Goal: Task Accomplishment & Management: Use online tool/utility

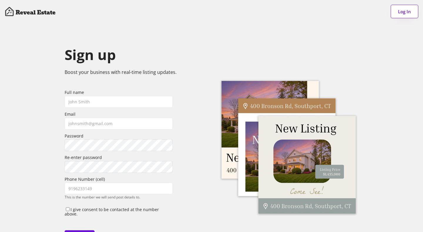
click at [401, 12] on button "Log In" at bounding box center [405, 12] width 28 height 14
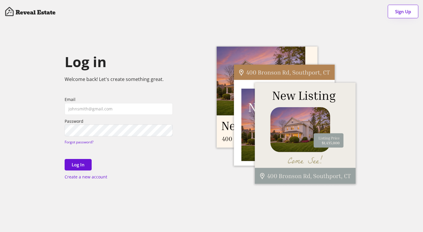
click at [96, 117] on div "Email Password Forgot password?" at bounding box center [119, 120] width 108 height 48
click at [92, 108] on input "email" at bounding box center [119, 109] width 108 height 12
type input "[EMAIL_ADDRESS][DOMAIN_NAME]"
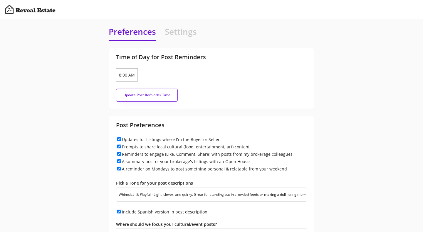
select select ""whimsical""
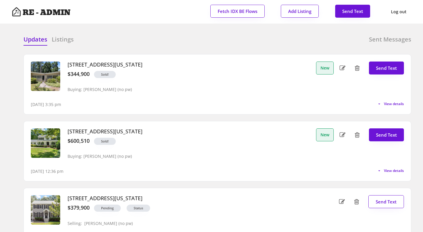
click at [162, 31] on div "Updates Listings Sent Messages 2715 Ashley Street, Durham, North Carolina $344,…" at bounding box center [212, 35] width 400 height 14
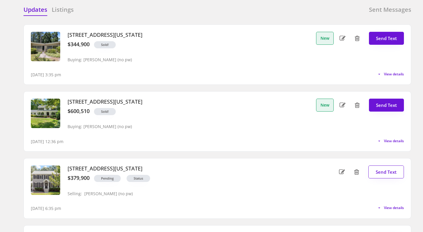
scroll to position [32, 0]
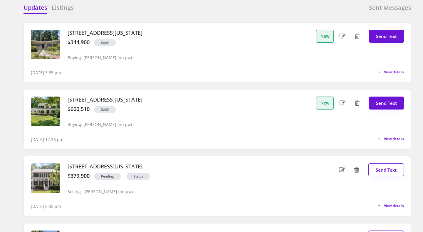
click at [398, 140] on span "View details" at bounding box center [394, 139] width 20 height 4
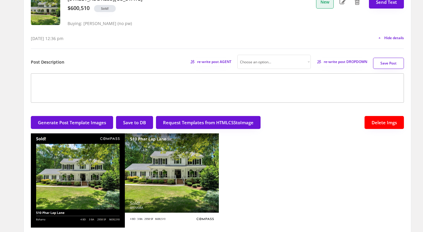
scroll to position [86, 0]
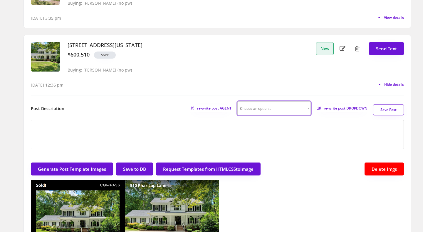
click at [301, 108] on select "Choose an option... Professional Factual & Direct Whimsical & Playful Excited &…" at bounding box center [274, 108] width 73 height 14
select select ""professional""
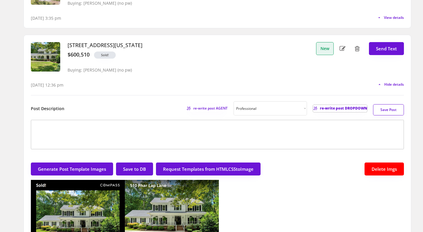
click at [332, 107] on span "re-write post DROPDOWN" at bounding box center [343, 108] width 47 height 4
click at [351, 108] on span "re-write post DROPDOWN" at bounding box center [343, 108] width 47 height 4
type textarea "🌟 SOLD! 🌟 Welcome to your dream home in Black Horse Run, where equestrian-frien…"
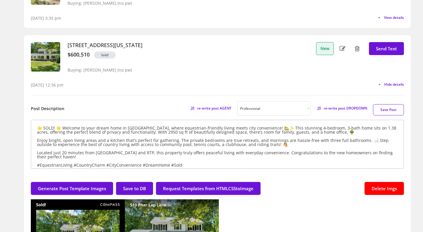
click at [397, 113] on button "Save Post" at bounding box center [388, 109] width 31 height 11
click at [277, 111] on select "Choose an option... Professional Factual & Direct Whimsical & Playful Excited &…" at bounding box center [274, 108] width 73 height 14
select select ""factual""
click at [346, 108] on span "re-write post DROPDOWN" at bounding box center [343, 108] width 47 height 4
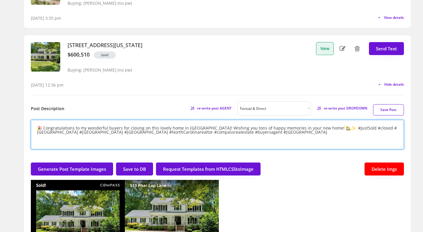
click at [322, 128] on textarea "🎉 Congratulations to my wonderful buyers for closing on this lovely home in Bah…" at bounding box center [217, 134] width 373 height 29
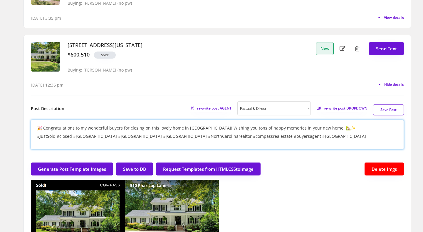
type textarea "🎉 Congratulations to my wonderful buyers for closing on this lovely home in Bah…"
click at [393, 109] on button "Save Post" at bounding box center [388, 109] width 31 height 11
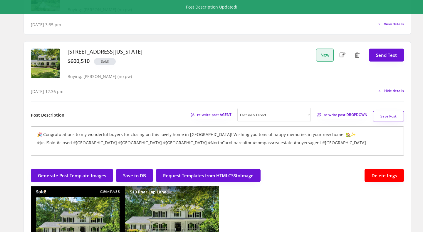
scroll to position [76, 0]
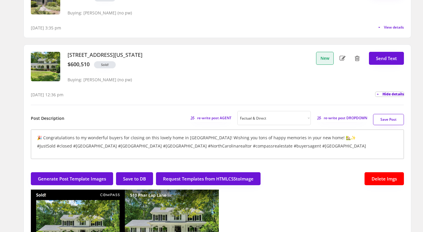
click at [383, 95] on span "Hide details" at bounding box center [393, 94] width 21 height 4
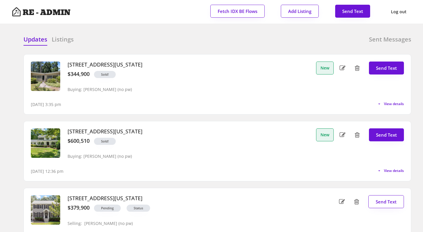
scroll to position [1, 0]
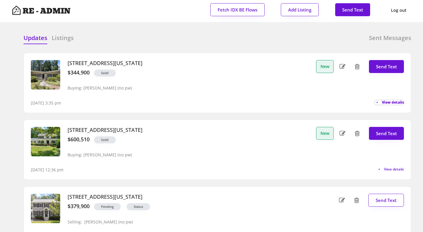
click at [393, 102] on span "View details" at bounding box center [393, 103] width 22 height 4
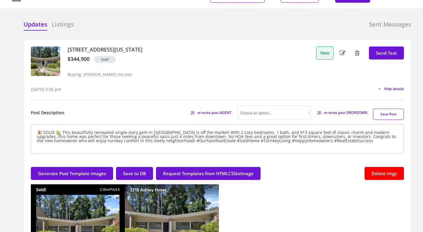
scroll to position [18, 0]
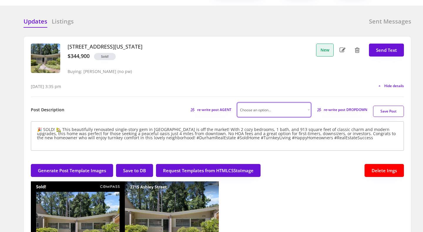
click at [289, 112] on select "Choose an option... Professional Factual & Direct Whimsical & Playful Excited &…" at bounding box center [274, 110] width 73 height 14
select select ""factual""
click at [328, 110] on span "re-write post DROPDOWN" at bounding box center [343, 110] width 47 height 4
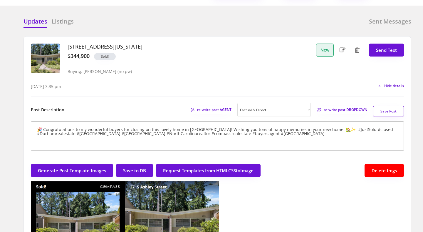
click at [322, 129] on textarea "🎉 Congratulations to my wonderful buyers for closing on this lovely home in Dur…" at bounding box center [217, 135] width 373 height 29
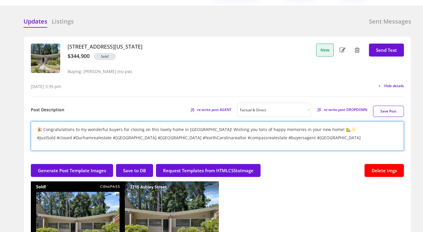
type textarea "🎉 Congratulations to my wonderful buyers for closing on this lovely home in Dur…"
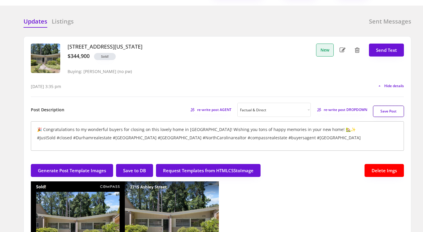
click at [392, 112] on button "Save Post" at bounding box center [388, 111] width 31 height 11
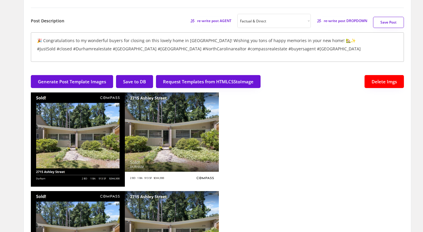
scroll to position [0, 0]
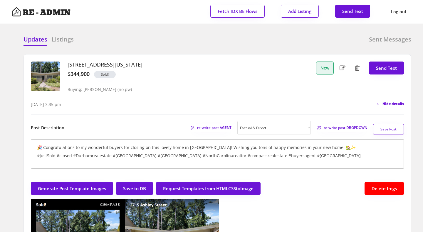
click at [390, 104] on span "Hide details" at bounding box center [393, 104] width 21 height 4
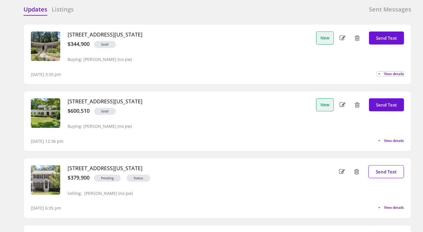
scroll to position [31, 0]
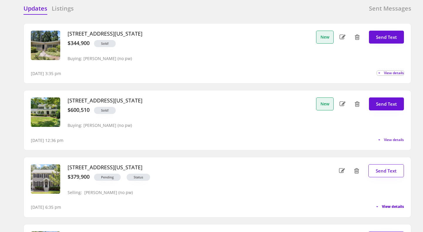
click at [390, 207] on span "View details" at bounding box center [393, 207] width 22 height 4
select select ""professional""
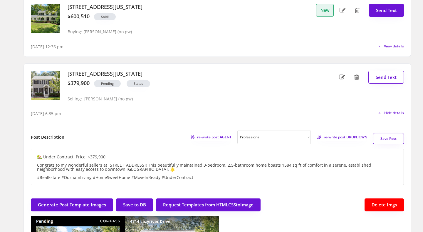
scroll to position [125, 0]
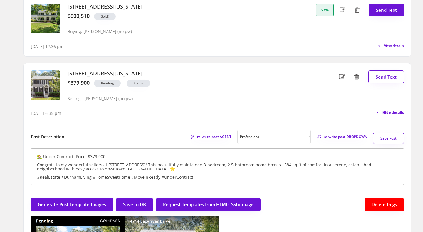
click at [386, 112] on span "Hide details" at bounding box center [393, 113] width 21 height 4
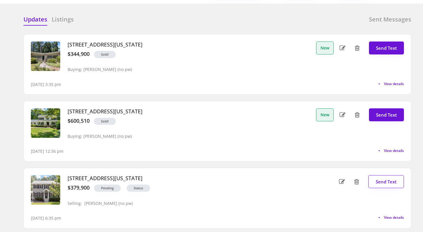
scroll to position [0, 0]
